Goal: Task Accomplishment & Management: Manage account settings

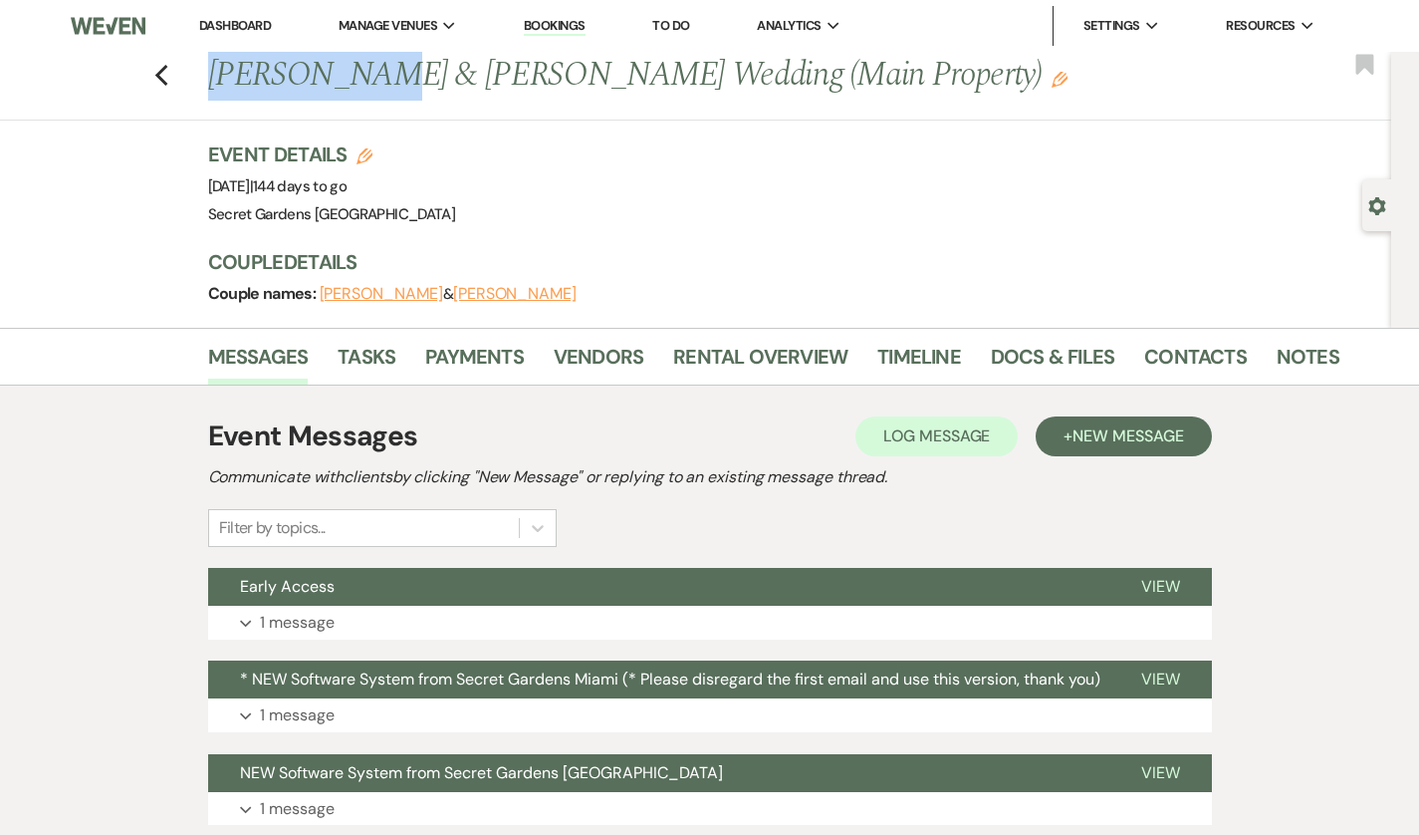
click at [154, 80] on use "button" at bounding box center [160, 76] width 13 height 22
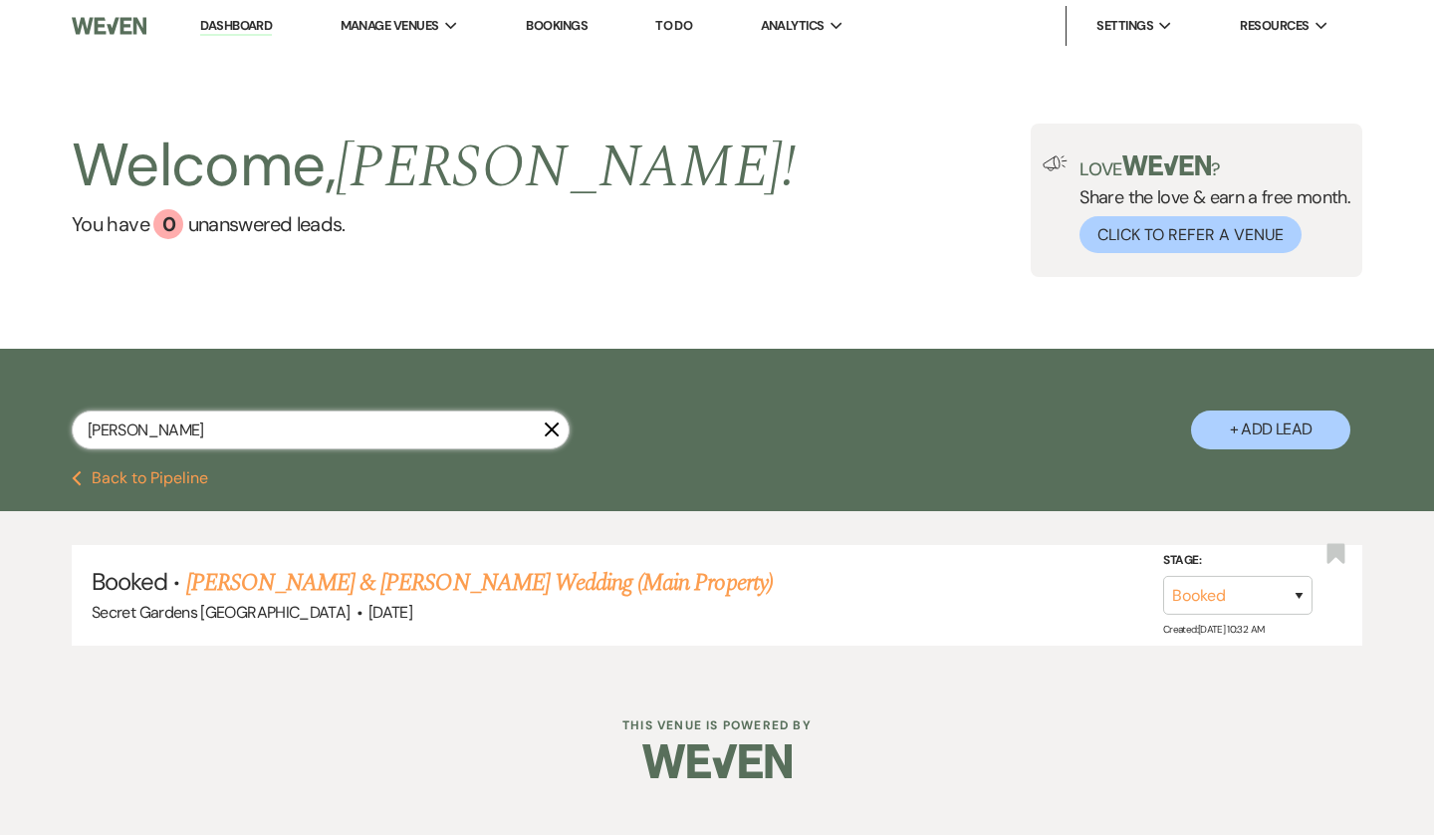
click at [191, 426] on input "[PERSON_NAME]" at bounding box center [321, 429] width 498 height 39
paste input "[PERSON_NAME]"
type input "[PERSON_NAME]"
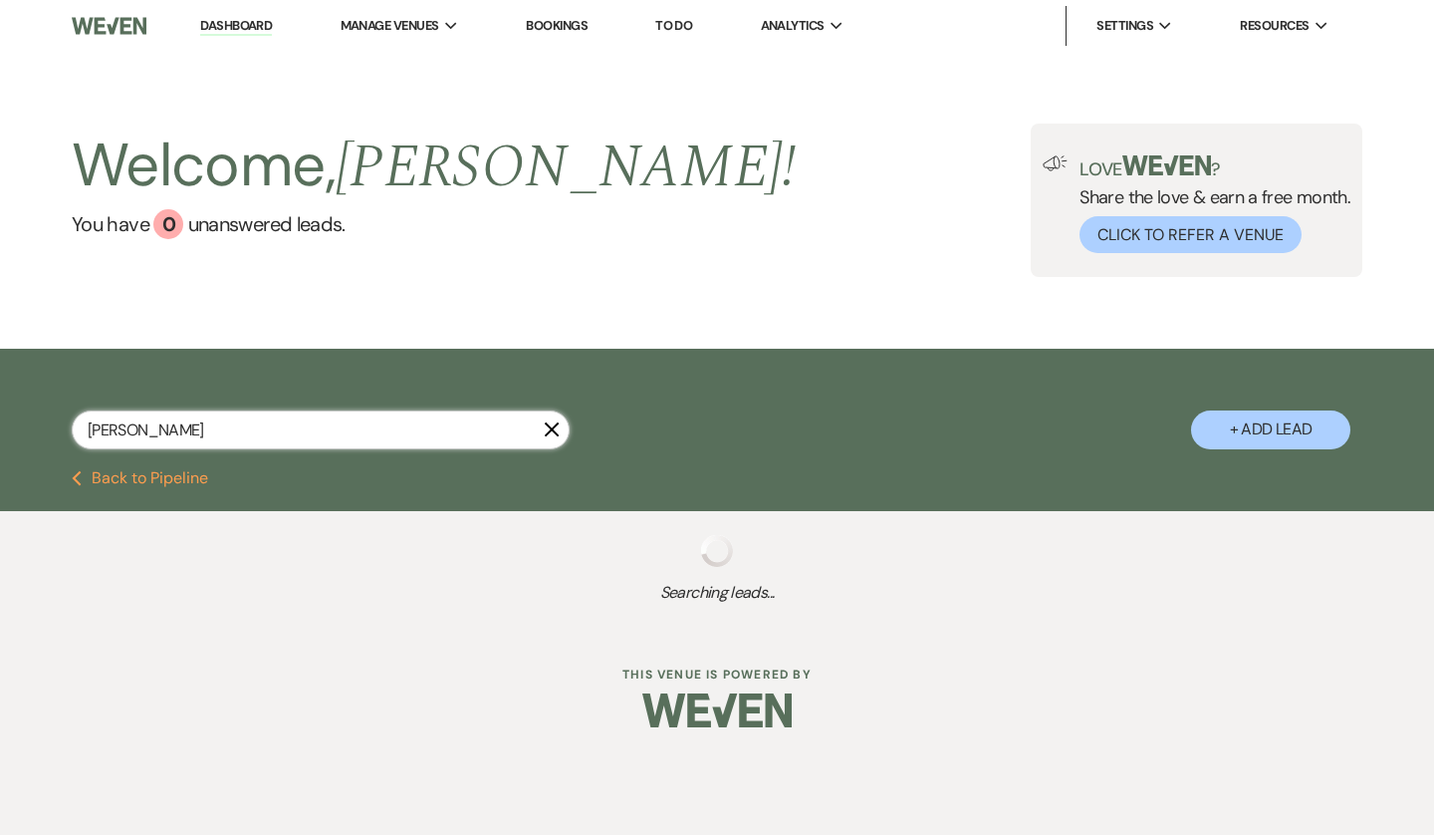
select select "6"
select select "8"
select select "6"
select select "5"
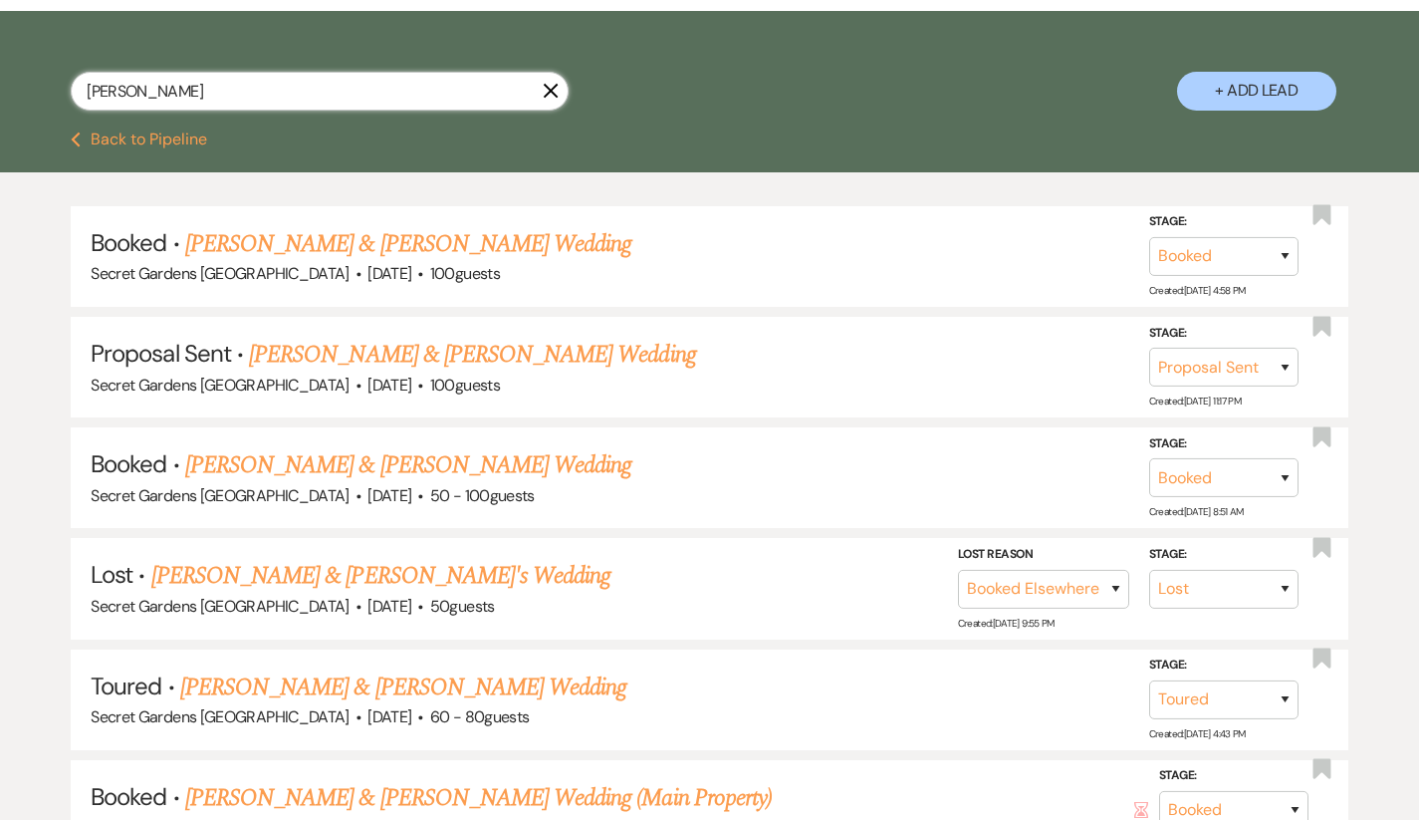
scroll to position [338, 0]
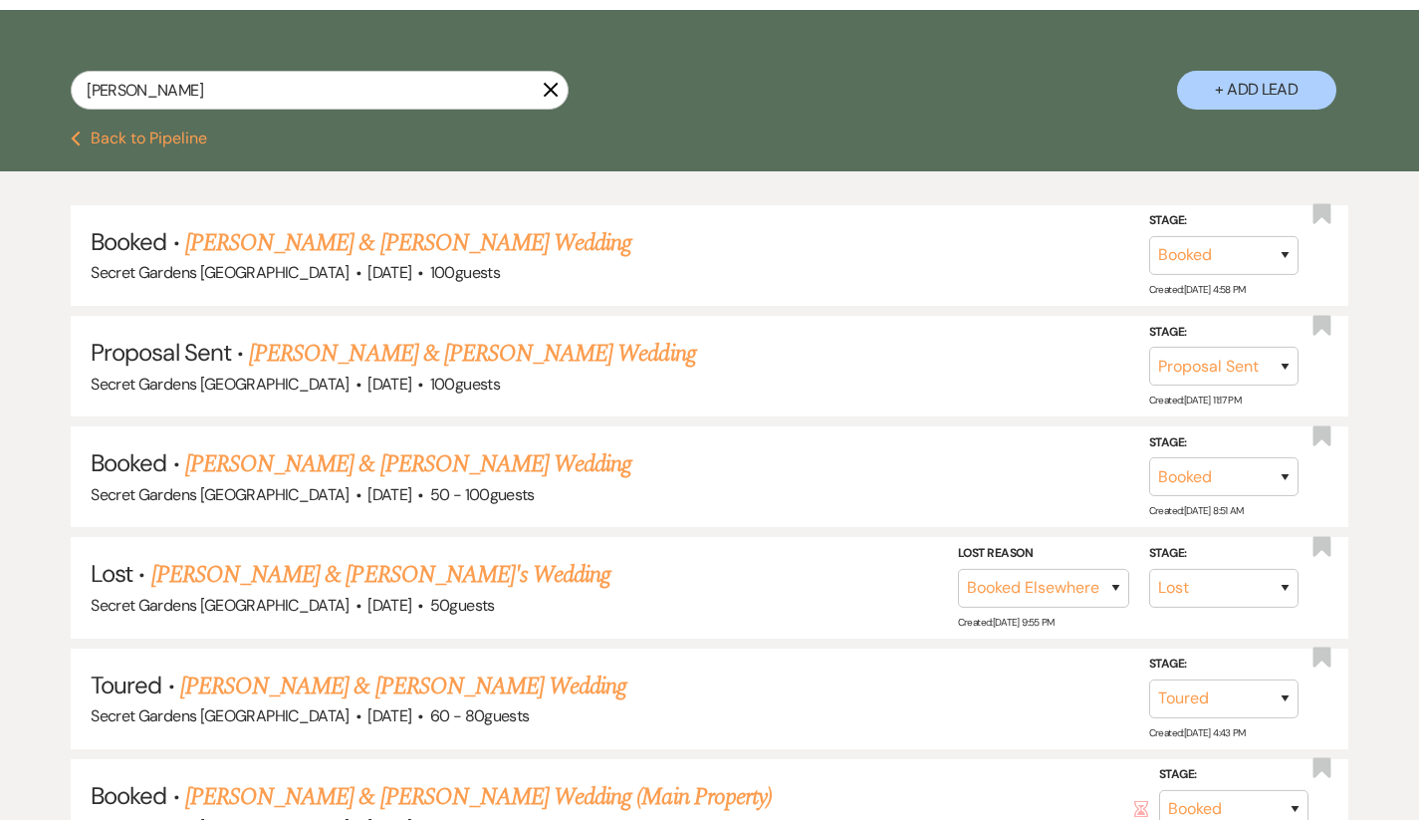
click at [377, 243] on link "[PERSON_NAME] & [PERSON_NAME] Wedding" at bounding box center [408, 243] width 446 height 36
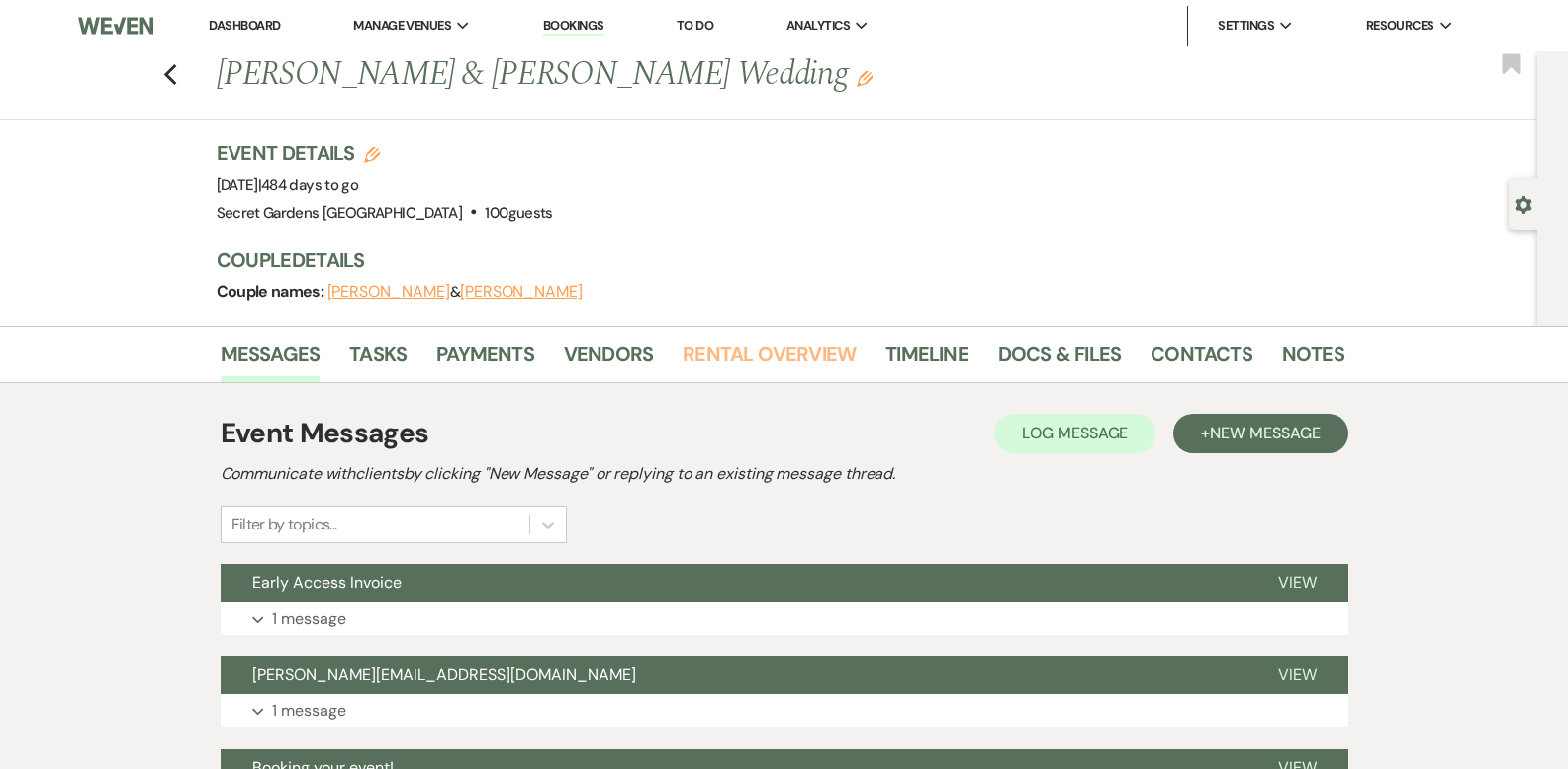
click at [745, 367] on link "Rental Overview" at bounding box center [769, 361] width 173 height 44
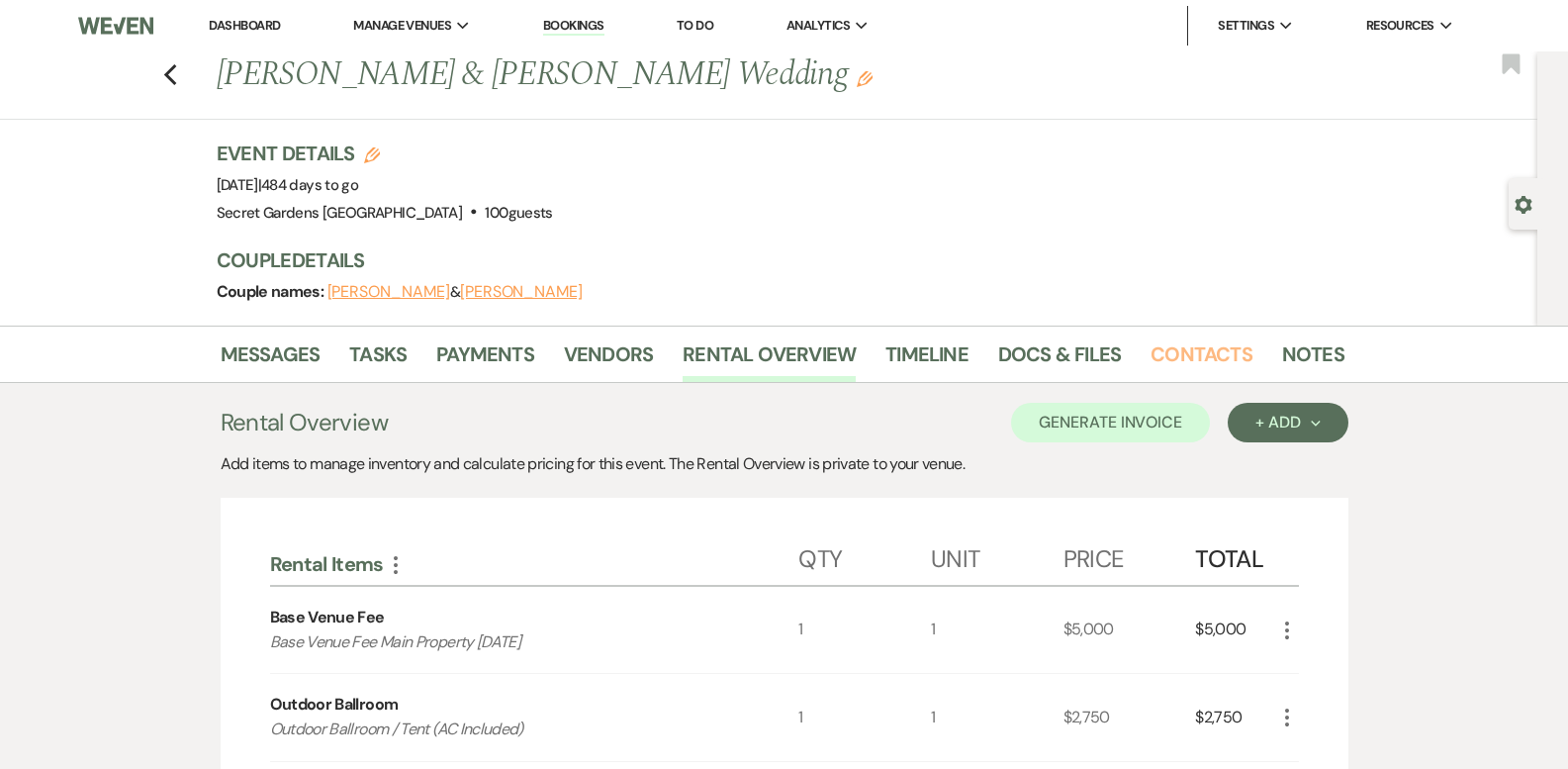
click at [1171, 351] on link "Contacts" at bounding box center [1201, 361] width 102 height 44
